Goal: Navigation & Orientation: Find specific page/section

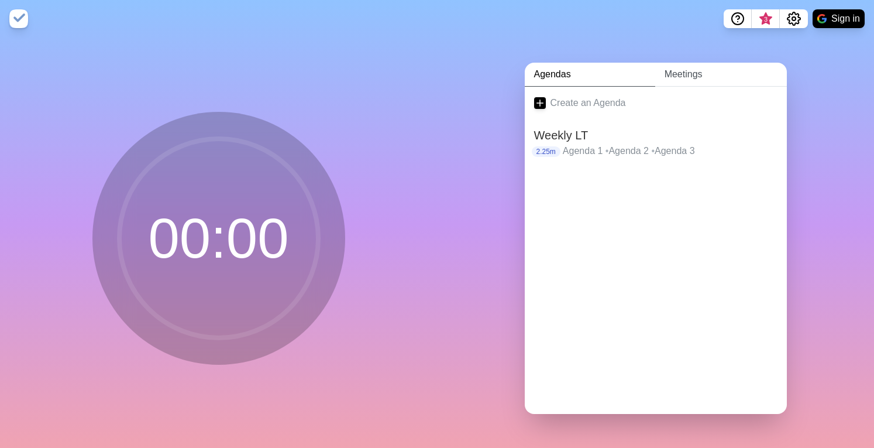
click at [700, 73] on link "Meetings" at bounding box center [721, 75] width 132 height 24
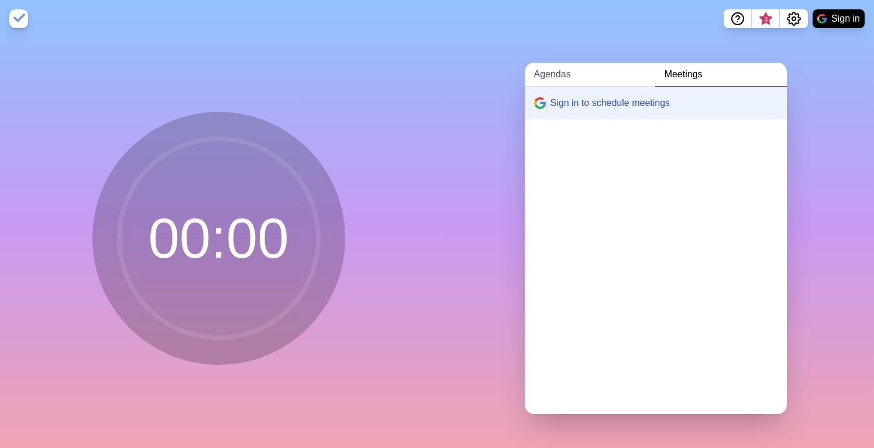
click at [598, 74] on link "Agendas" at bounding box center [590, 75] width 130 height 24
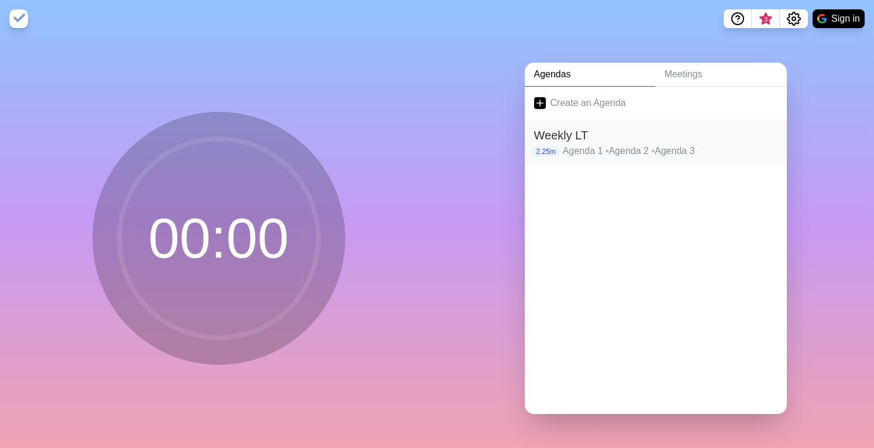
click at [630, 150] on p "Agenda 1 • Agenda 2 • Agenda 3" at bounding box center [670, 151] width 215 height 14
